Goal: Task Accomplishment & Management: Contribute content

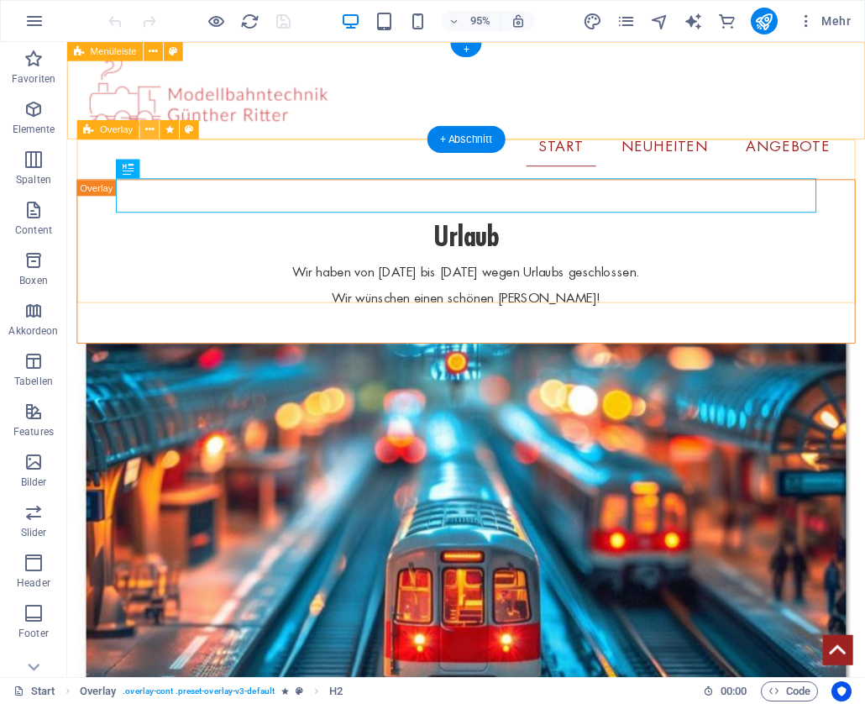
click at [151, 133] on icon at bounding box center [149, 130] width 8 height 17
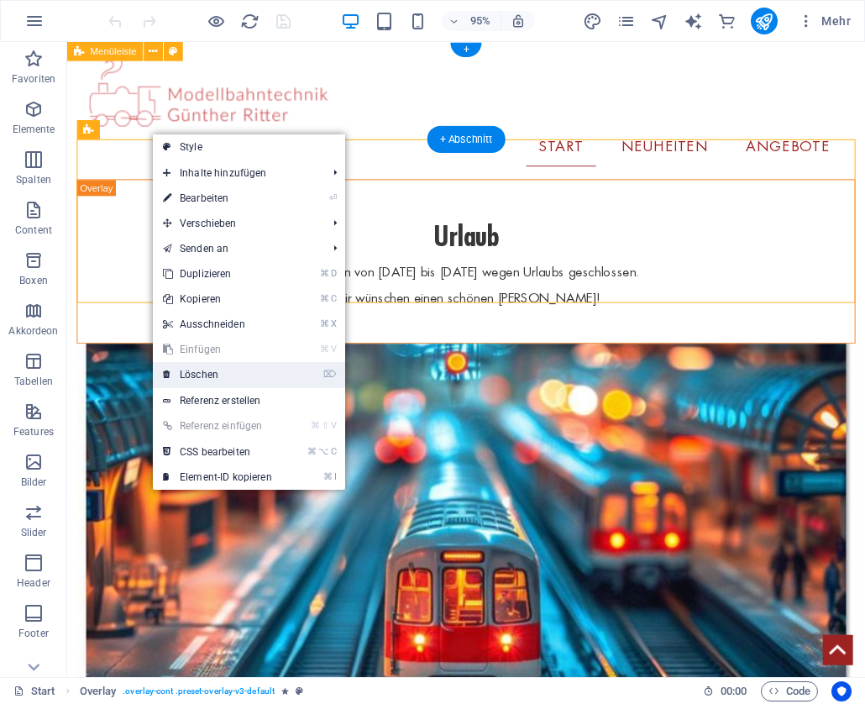
click at [215, 380] on link "⌦ Löschen" at bounding box center [217, 374] width 129 height 25
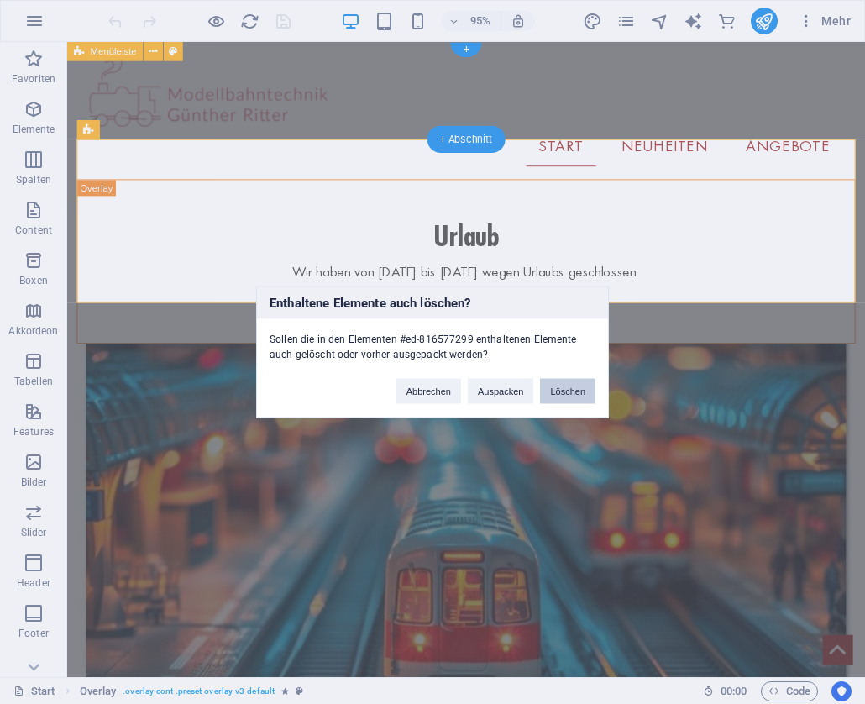
click at [560, 398] on button "Löschen" at bounding box center [567, 391] width 55 height 25
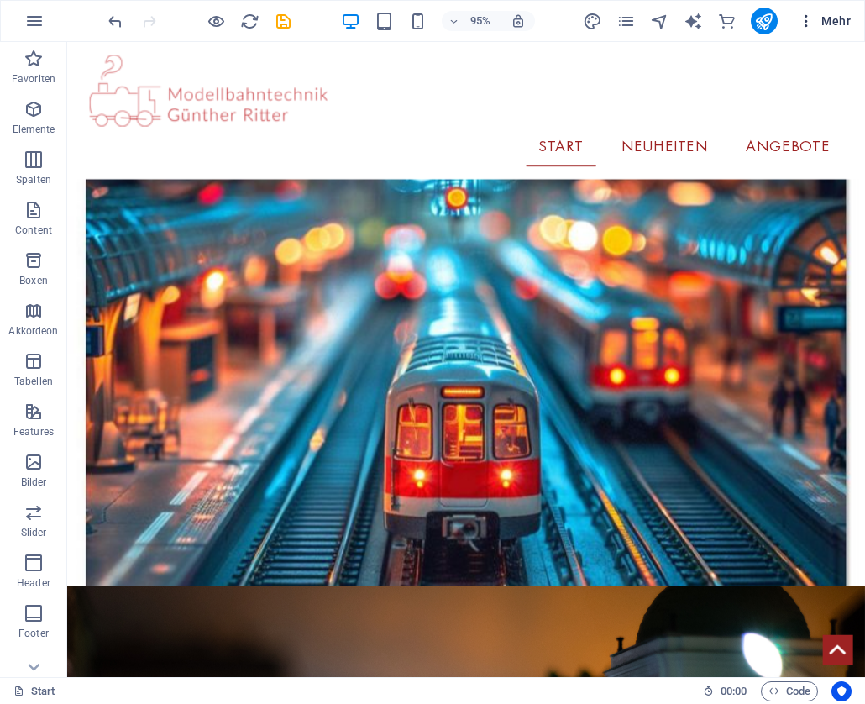
click at [795, 26] on button "Mehr" at bounding box center [824, 21] width 66 height 27
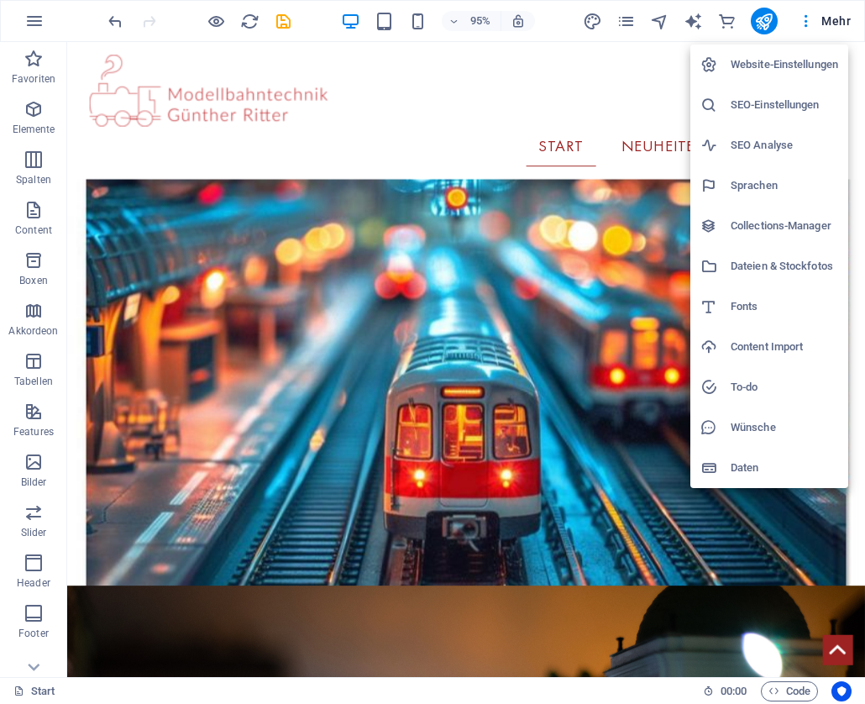
click at [793, 214] on li "Collections-Manager" at bounding box center [769, 226] width 158 height 40
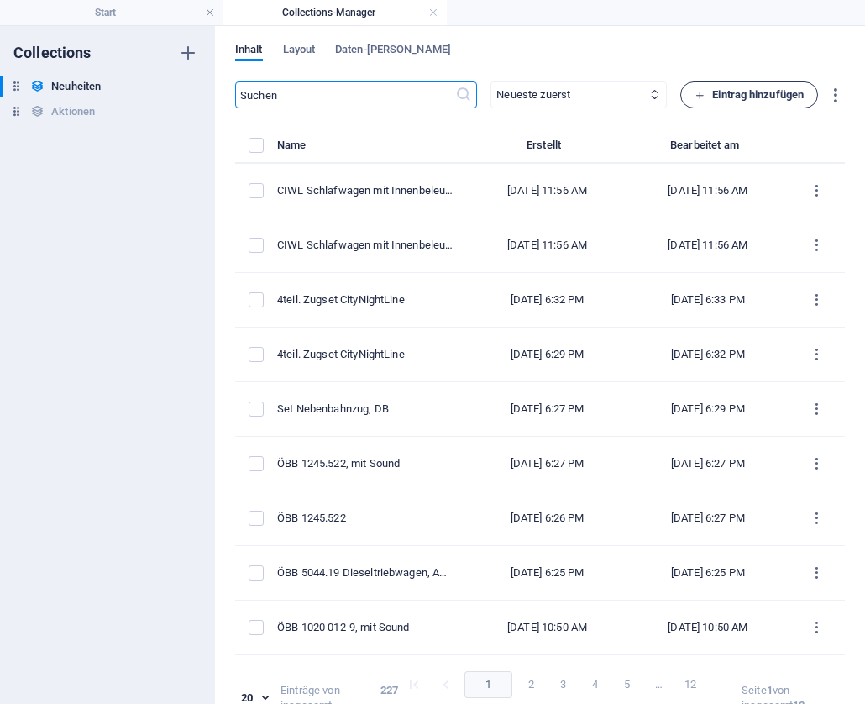
click at [737, 102] on span "Eintrag hinzufügen" at bounding box center [748, 95] width 109 height 20
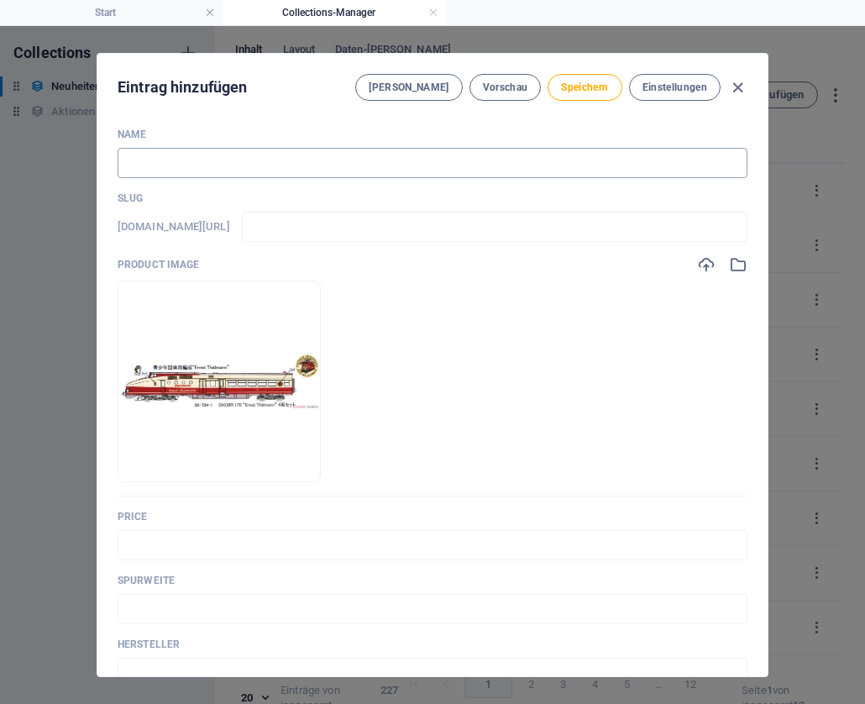
click at [231, 163] on input "text" at bounding box center [433, 163] width 630 height 30
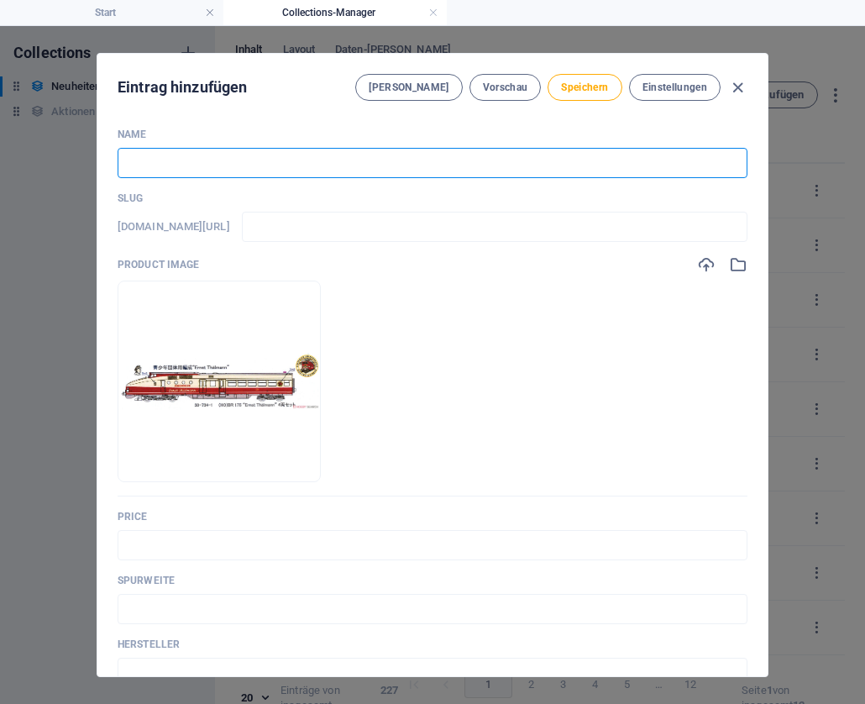
paste input "BR 175 „[PERSON_NAME]“ 4teil. Triebwagen"
type input "BR 175 „[PERSON_NAME]“ 4teil. Triebwagen"
type input "br-175-[PERSON_NAME]-4teil-triebwagen"
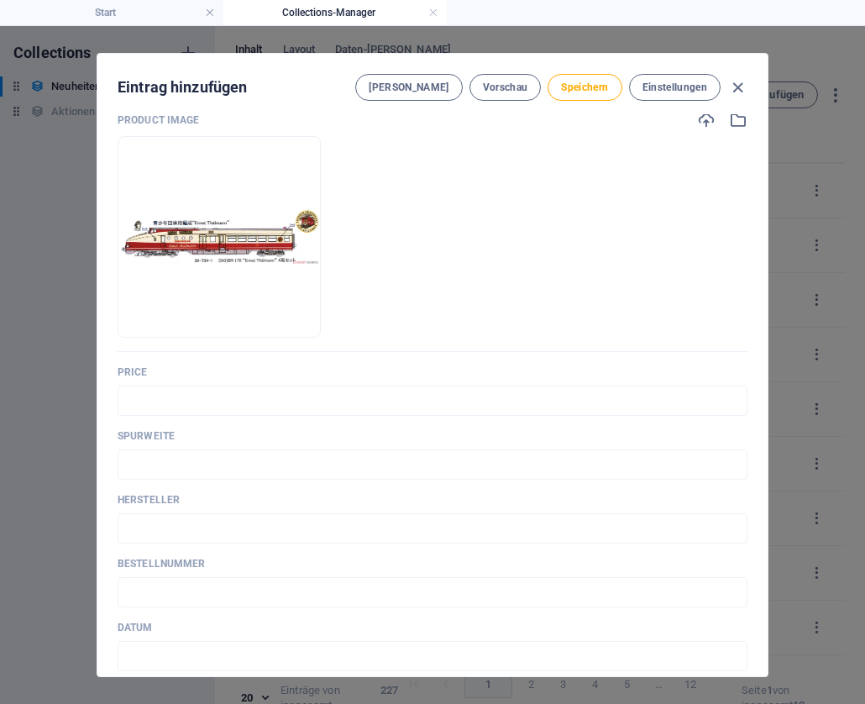
scroll to position [145, 0]
type input "BR 175 „[PERSON_NAME]“ 4teil. Triebwagen"
click at [208, 396] on input "text" at bounding box center [433, 400] width 630 height 30
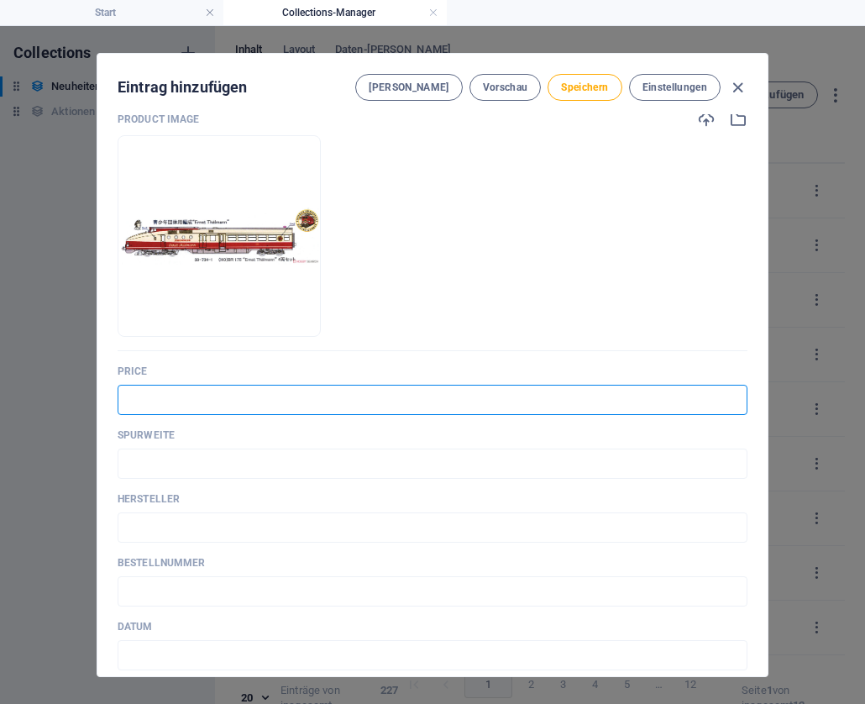
paste input "€439,90"
click at [127, 402] on input "€439,90" at bounding box center [433, 400] width 630 height 30
type input "€ 439,90"
click at [142, 457] on input "text" at bounding box center [433, 463] width 630 height 30
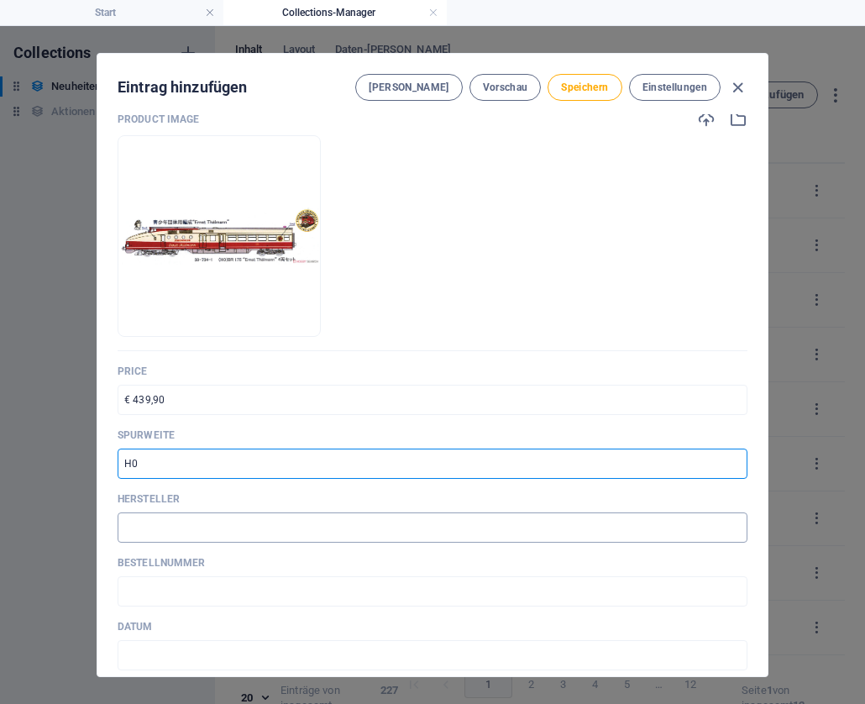
type input "H0"
click at [143, 527] on input "text" at bounding box center [433, 527] width 630 height 30
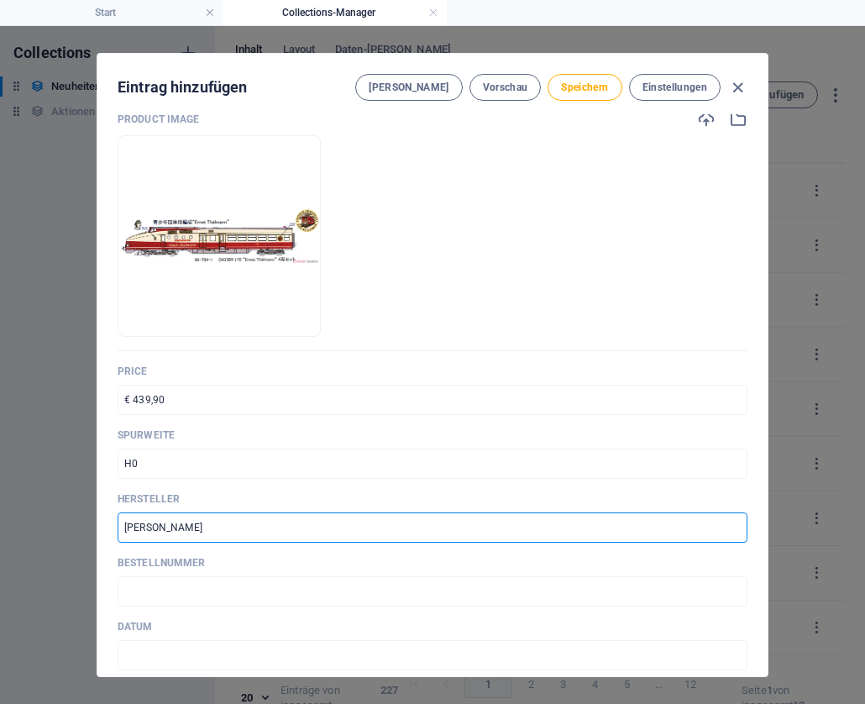
type input "[PERSON_NAME]"
click at [176, 586] on input "text" at bounding box center [433, 591] width 630 height 30
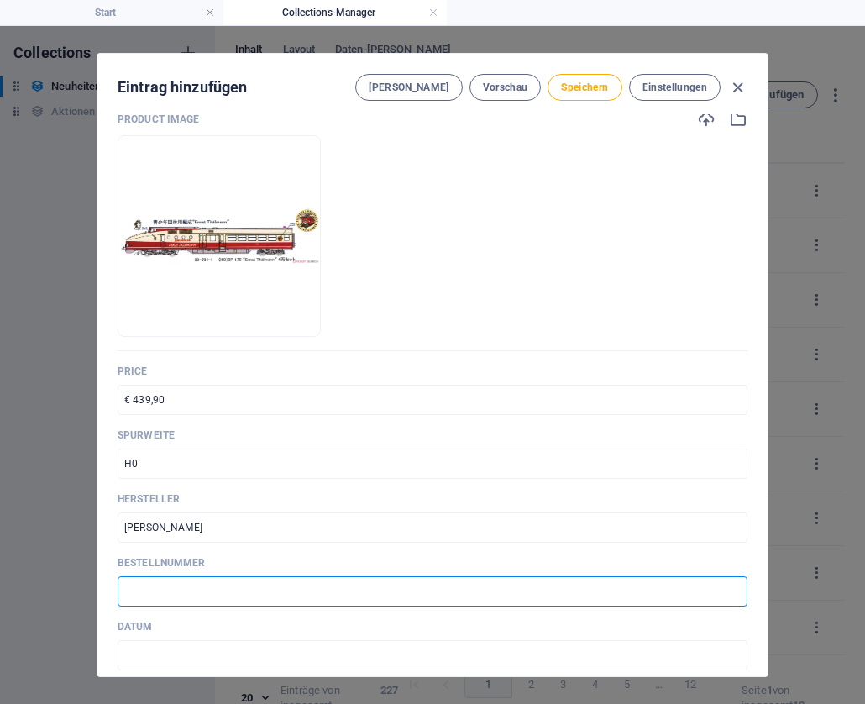
click at [176, 586] on input "text" at bounding box center [433, 591] width 630 height 30
paste input "30-734-1"
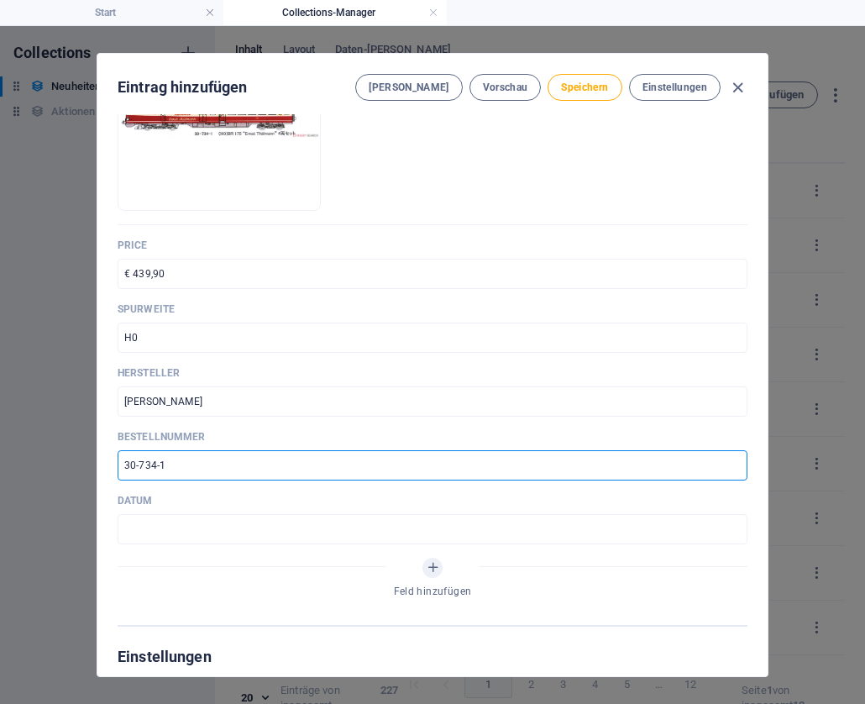
scroll to position [283, 0]
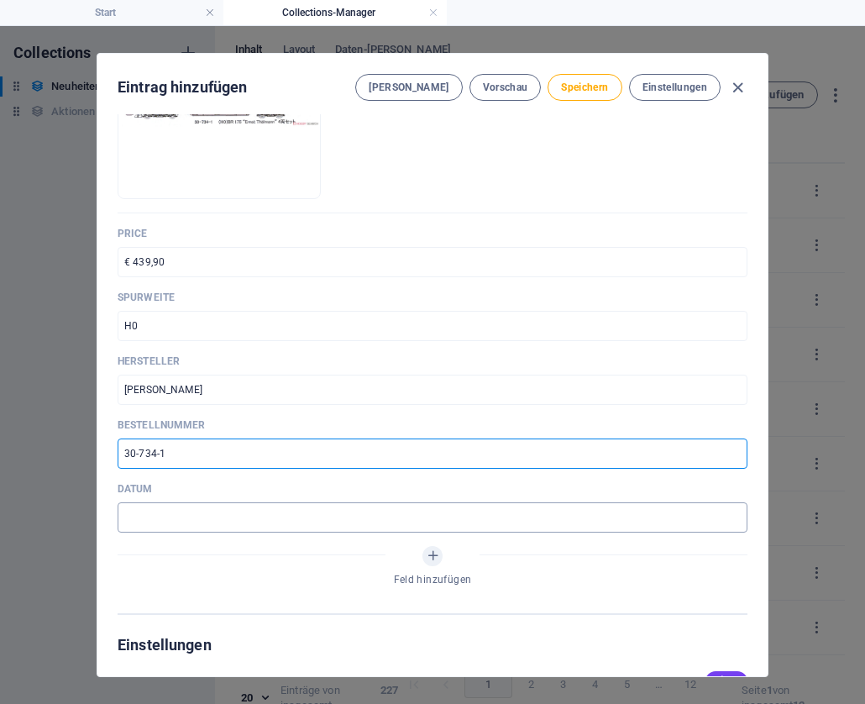
type input "30-734-1"
click at [195, 518] on input "text" at bounding box center [433, 517] width 630 height 30
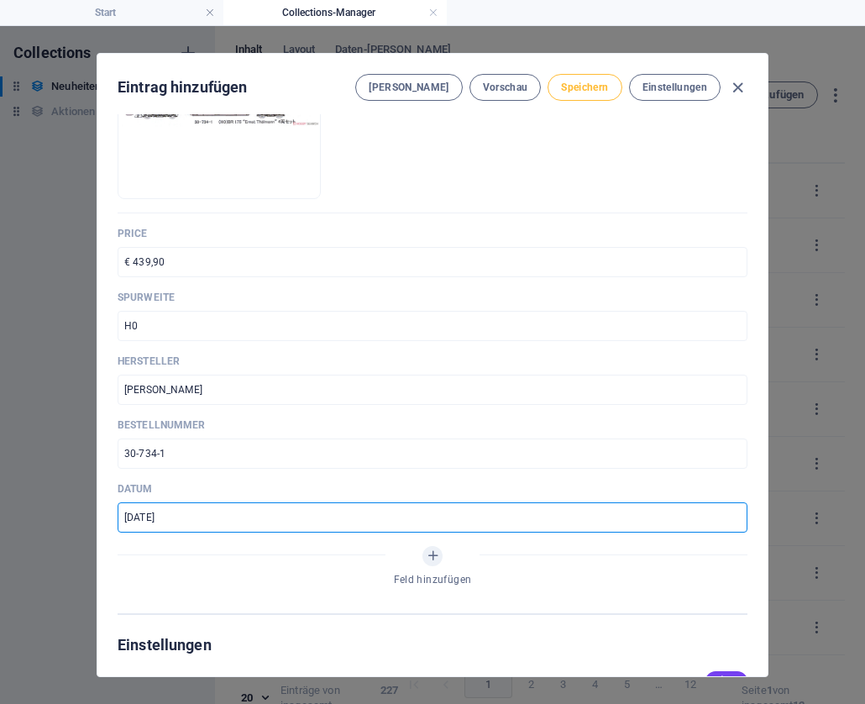
type input "[DATE]"
click at [574, 90] on span "Speichern" at bounding box center [584, 87] width 47 height 13
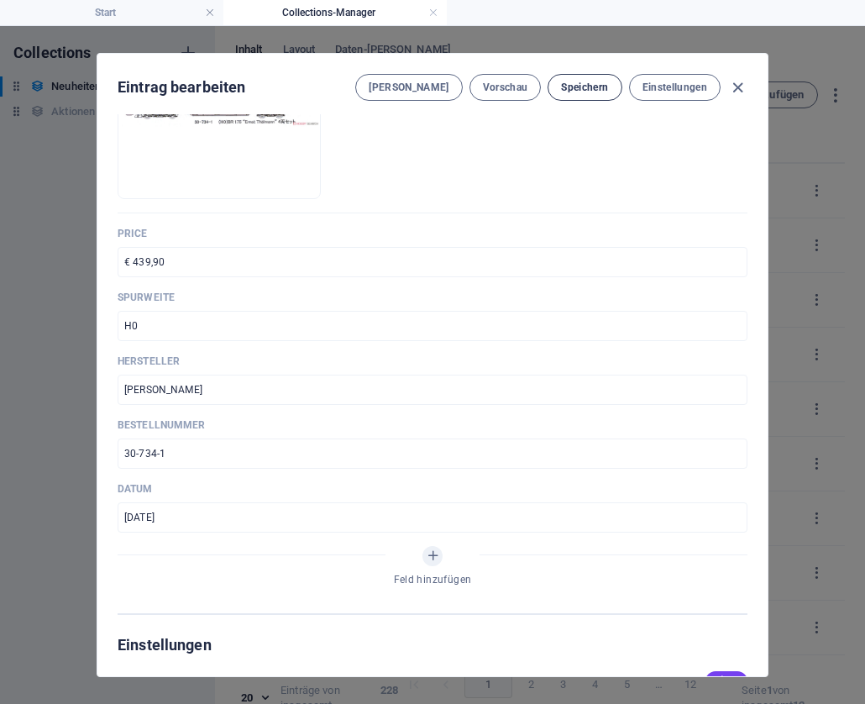
click at [588, 91] on span "Speichern" at bounding box center [584, 87] width 47 height 13
click at [740, 89] on icon "button" at bounding box center [737, 87] width 19 height 19
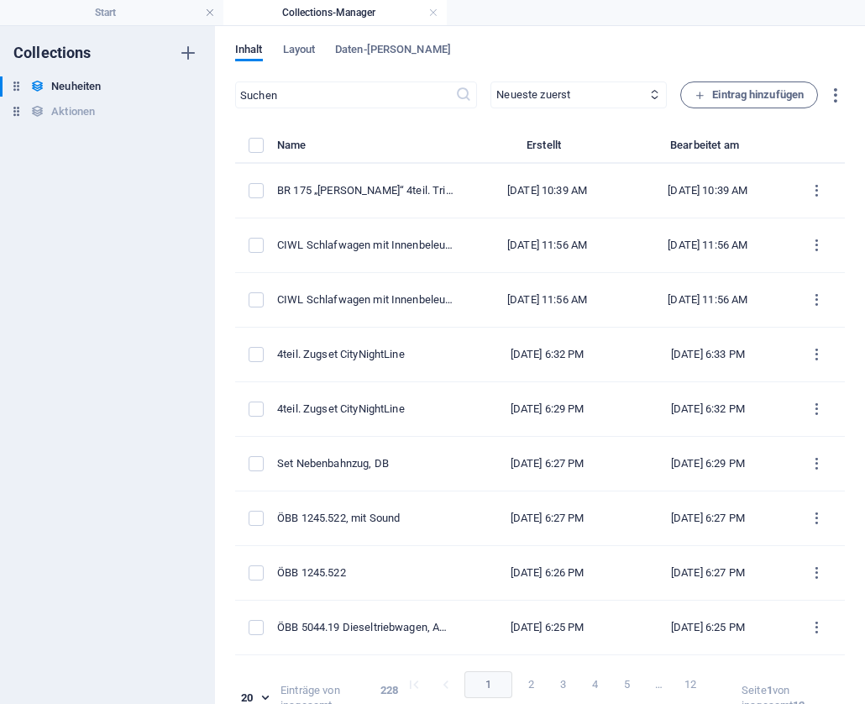
type input "br-175-[PERSON_NAME]-4teil-triebwagen"
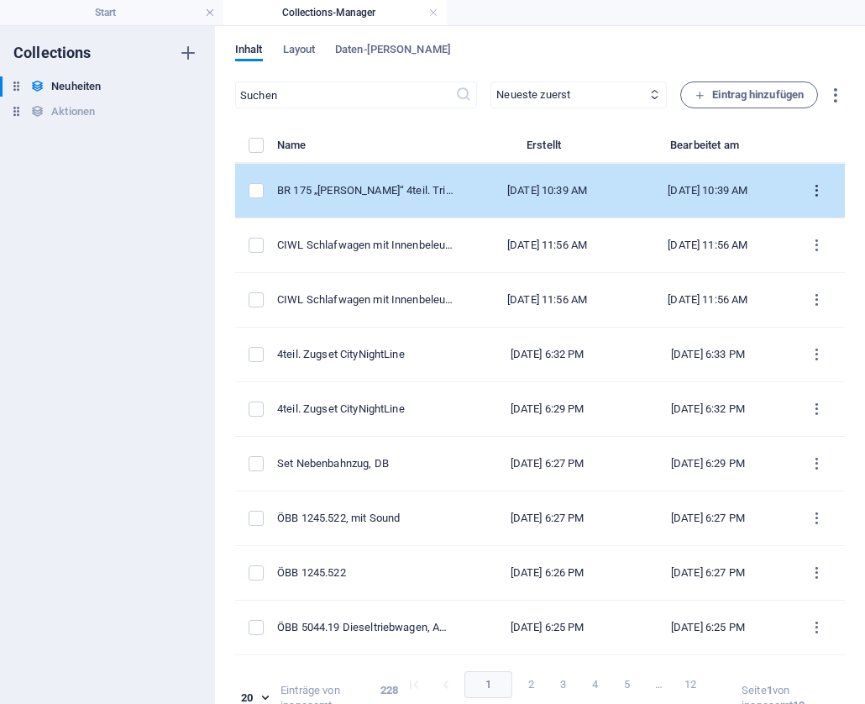
click at [809, 194] on icon "items list" at bounding box center [817, 191] width 16 height 16
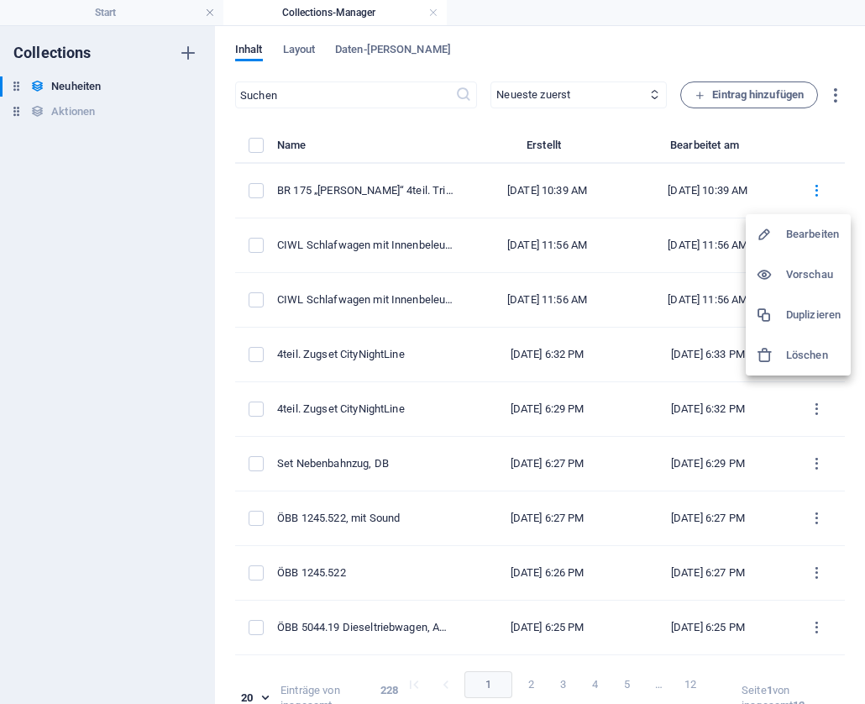
click at [800, 312] on h6 "Duplizieren" at bounding box center [813, 315] width 55 height 20
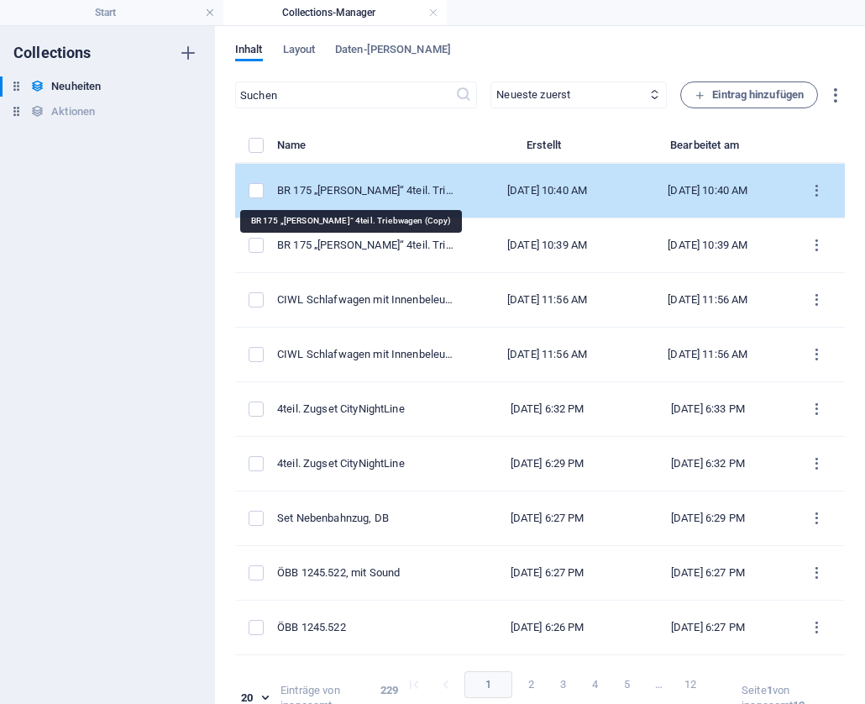
click at [354, 189] on div "BR 175 „[PERSON_NAME]“ 4teil. Triebwagen (Copy)" at bounding box center [365, 190] width 176 height 15
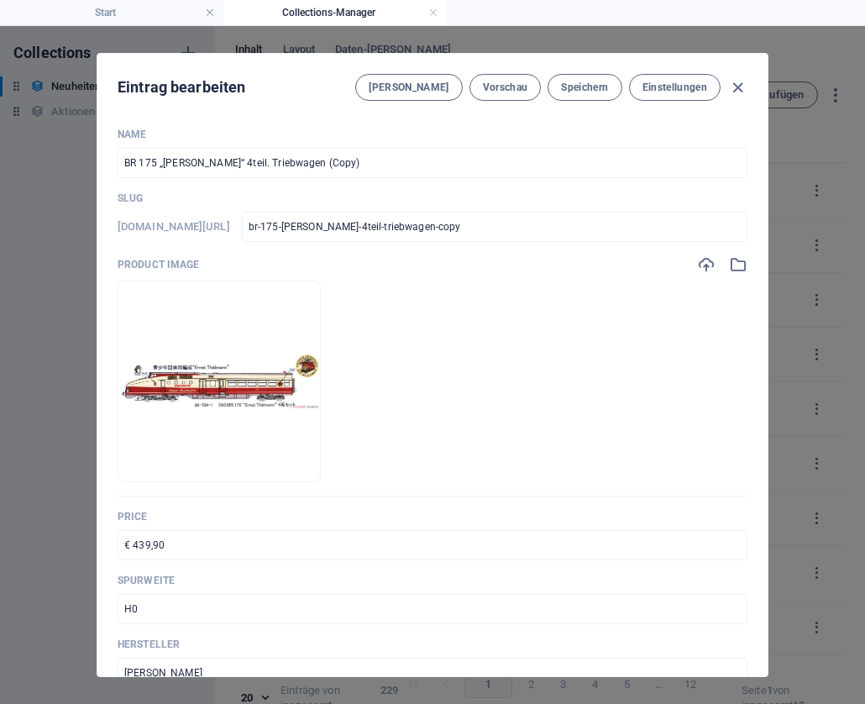
click at [358, 158] on input "BR 175 „[PERSON_NAME]“ 4teil. Triebwagen (Copy)" at bounding box center [433, 163] width 630 height 30
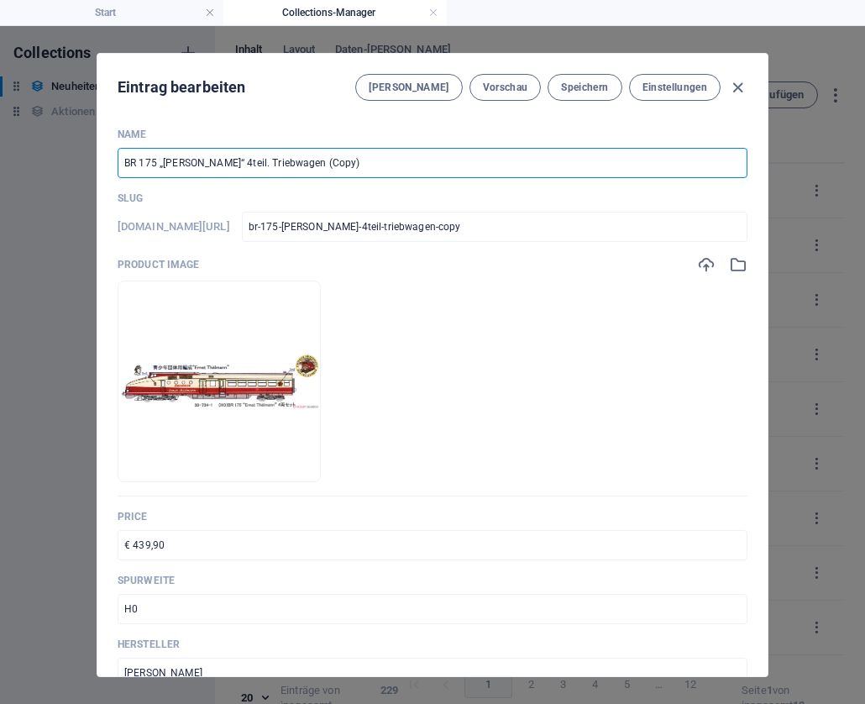
paste input "VT 18.16, SVT Görlitz"
type input "VT 18.16, SVT Görlitz"
type input "vt-18-16-svt-goerlitz"
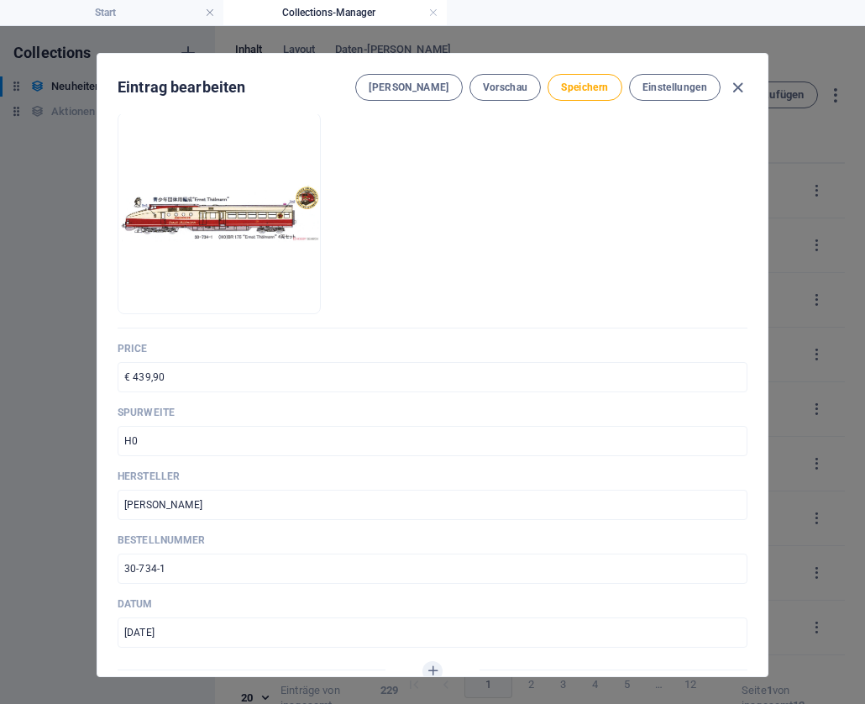
scroll to position [169, 0]
type input "VT 18.16, SVT Görlitz"
click at [186, 566] on input "30-734-1" at bounding box center [433, 568] width 630 height 30
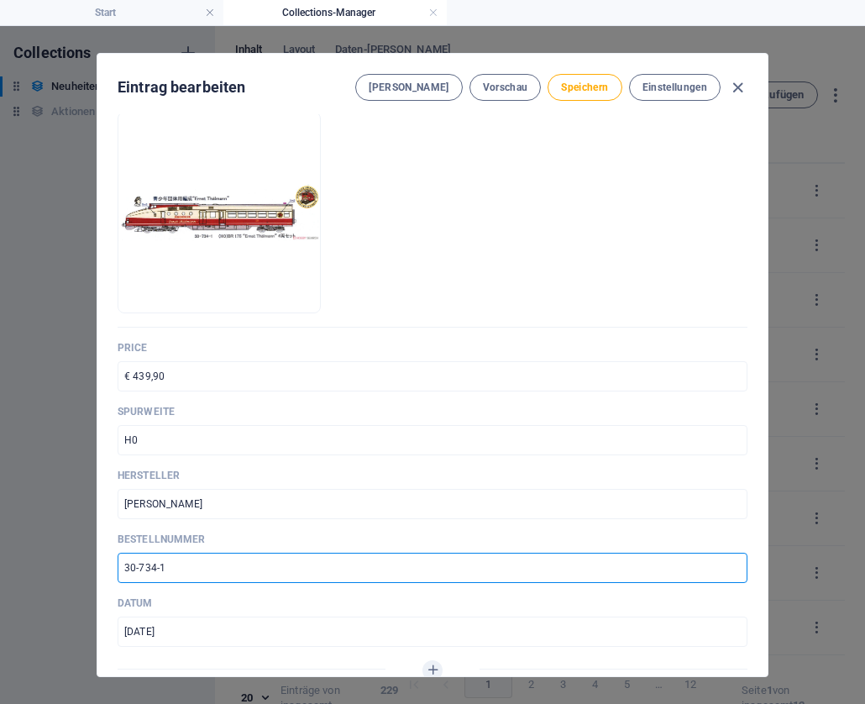
click at [186, 566] on input "30-734-1" at bounding box center [433, 568] width 630 height 30
paste input "2"
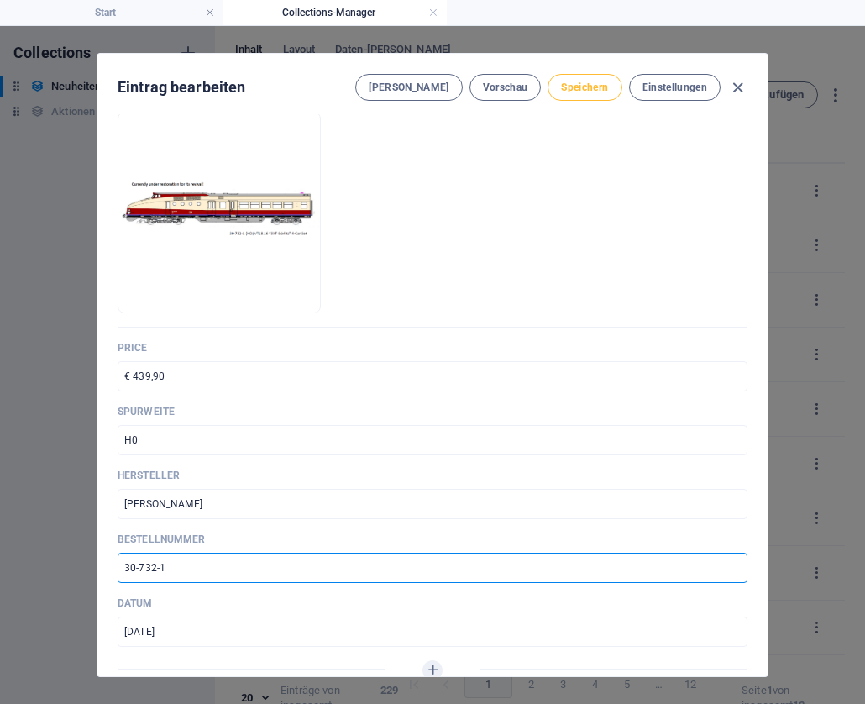
type input "30-732-1"
click at [581, 88] on span "Speichern" at bounding box center [584, 87] width 47 height 13
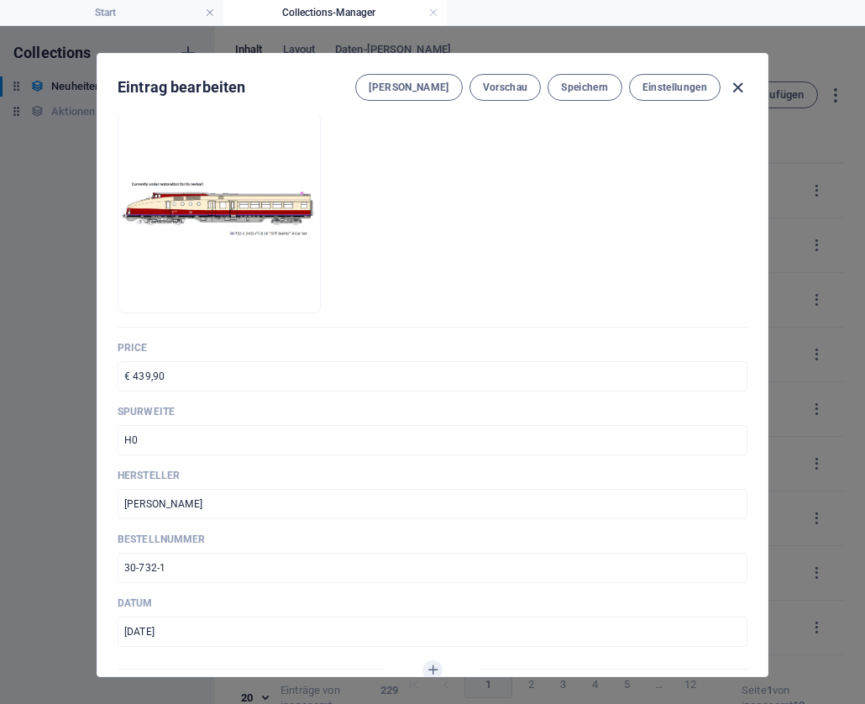
click at [736, 91] on icon "button" at bounding box center [737, 87] width 19 height 19
type input "vt-18-16-svt-goerlitz"
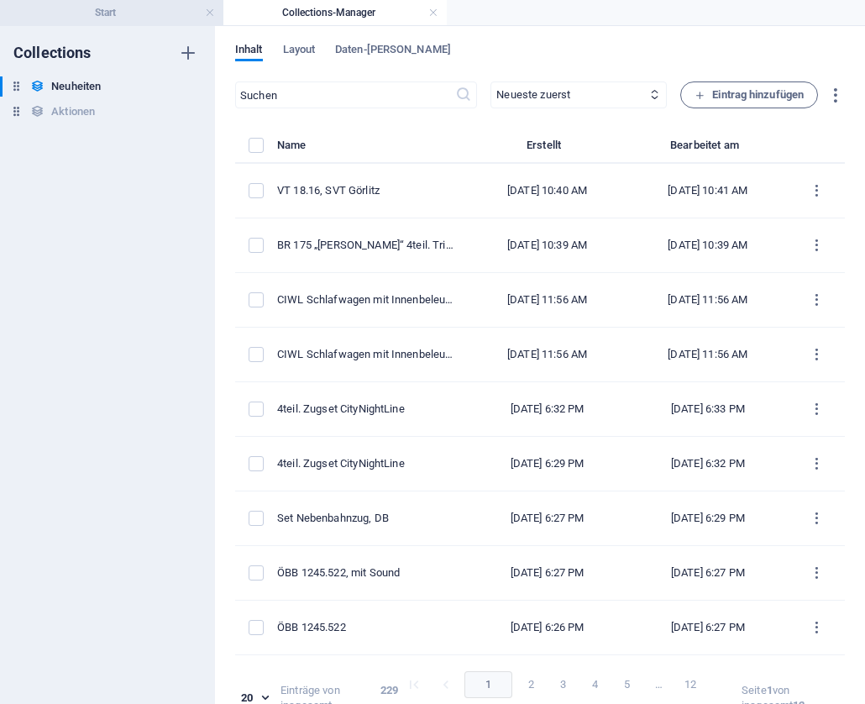
click at [166, 23] on li "Start" at bounding box center [111, 12] width 223 height 25
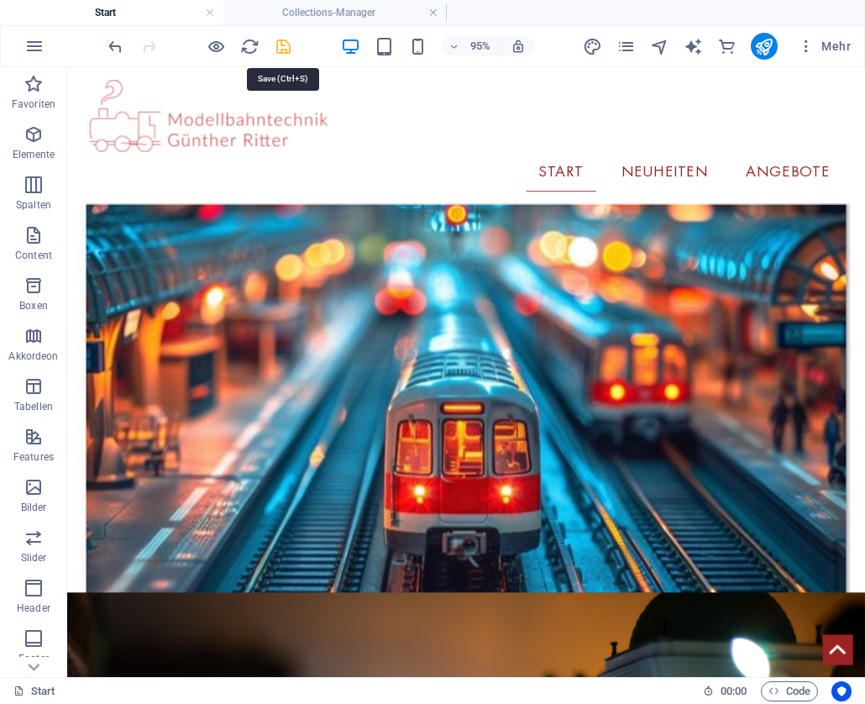
click at [287, 48] on icon "save" at bounding box center [283, 46] width 19 height 19
click at [759, 48] on icon "publish" at bounding box center [763, 46] width 19 height 19
